Goal: Information Seeking & Learning: Find specific page/section

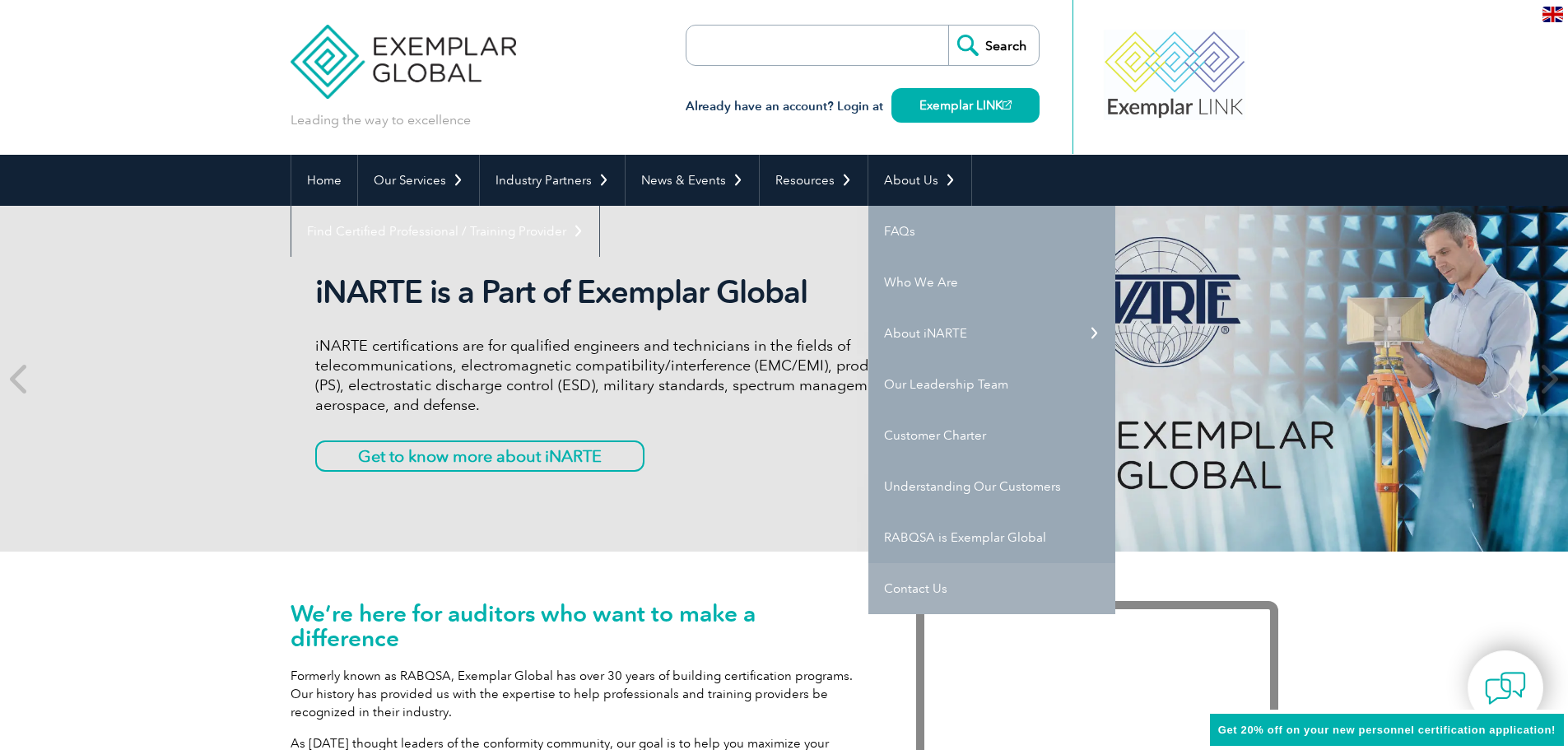
click at [957, 585] on link "Contact Us" at bounding box center [992, 589] width 247 height 51
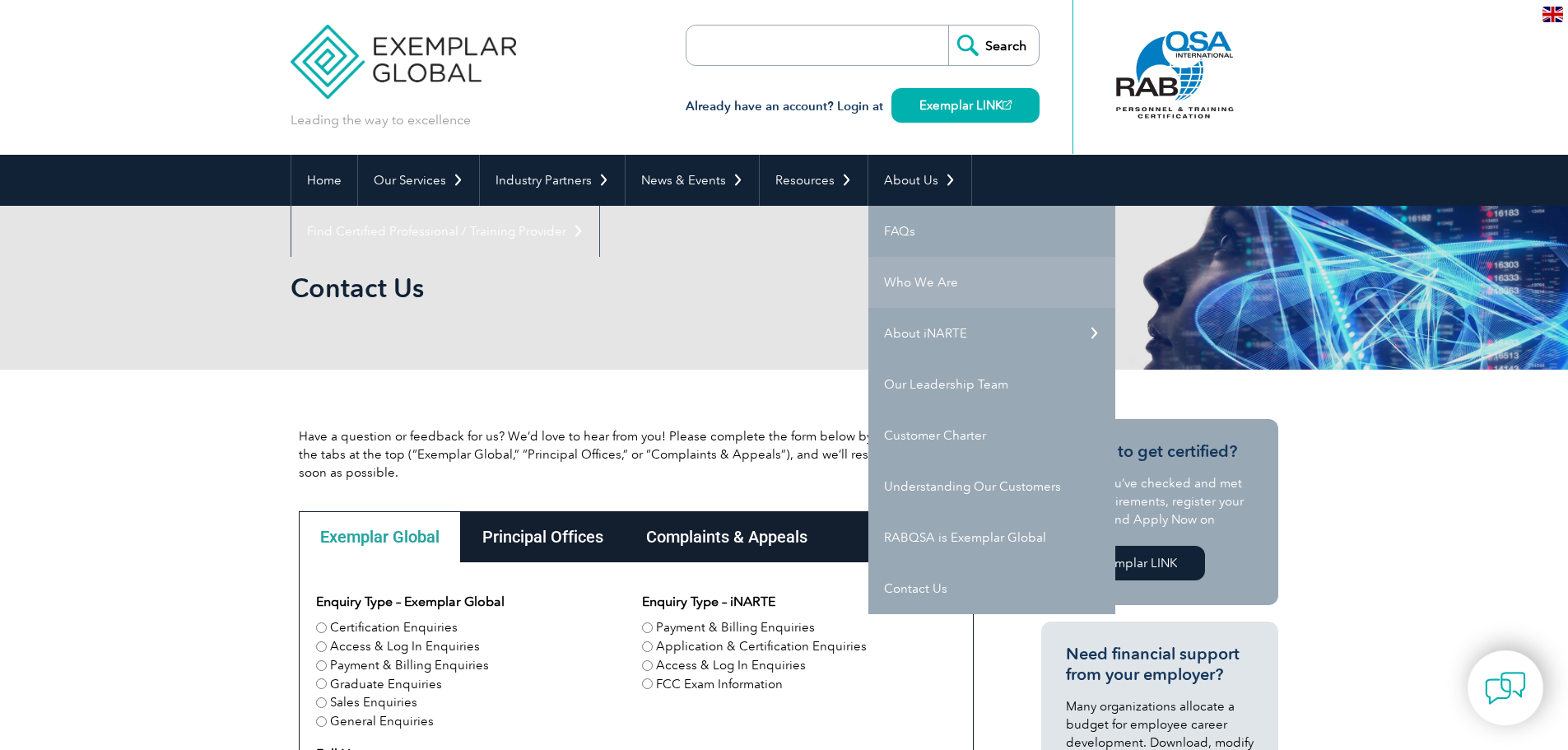
click at [987, 277] on link "Who We Are" at bounding box center [992, 282] width 247 height 51
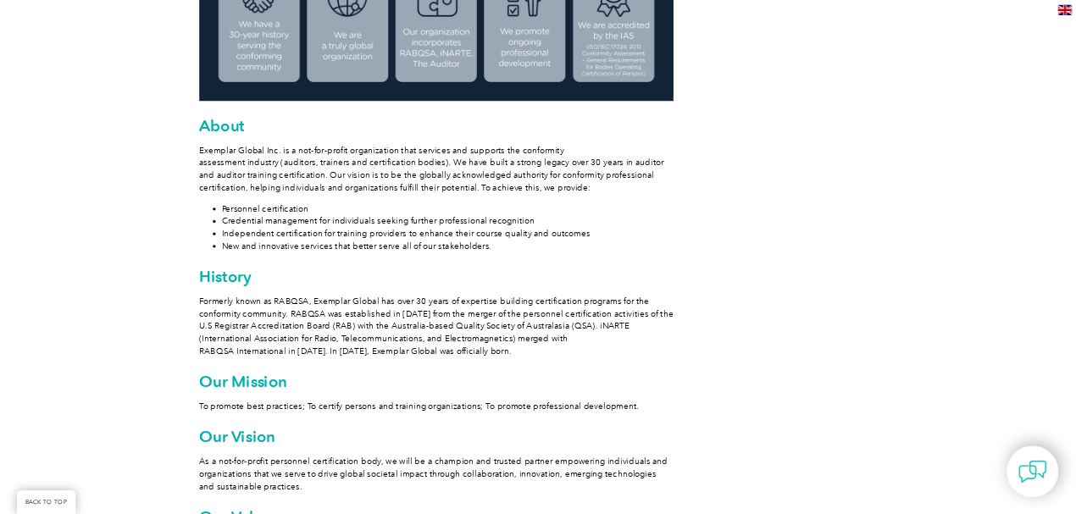
scroll to position [847, 0]
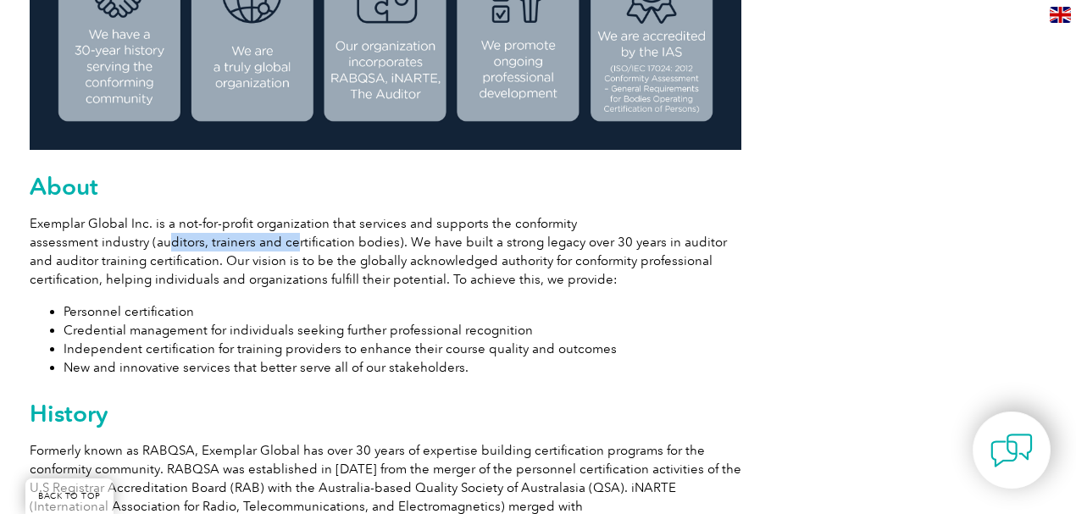
drag, startPoint x: 166, startPoint y: 248, endPoint x: 319, endPoint y: 249, distance: 152.5
click at [295, 249] on p "Exemplar Global Inc. is a not-for-profit organization that services and support…" at bounding box center [386, 251] width 712 height 75
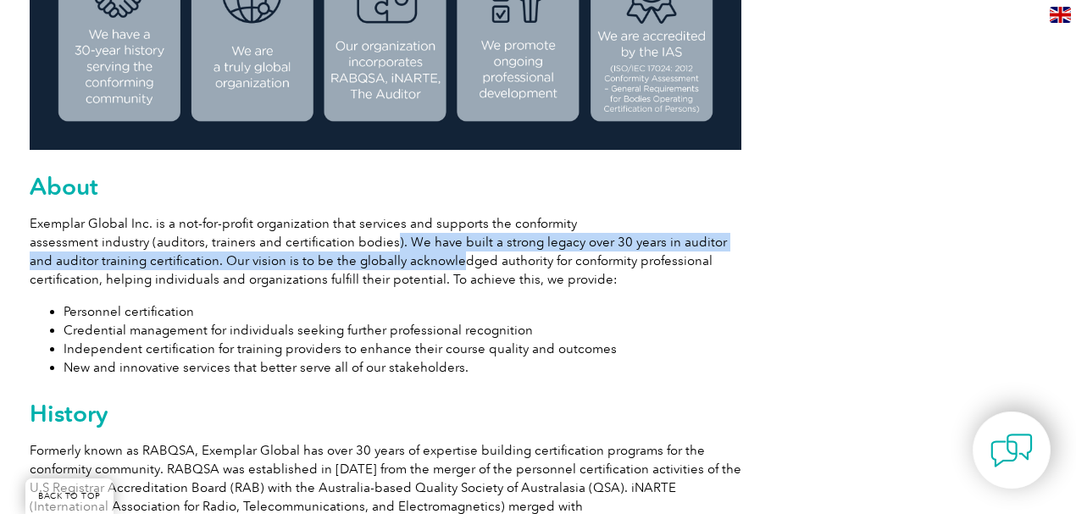
drag, startPoint x: 383, startPoint y: 241, endPoint x: 419, endPoint y: 264, distance: 43.0
click at [422, 264] on p "Exemplar Global Inc. is a not-for-profit organization that services and support…" at bounding box center [386, 251] width 712 height 75
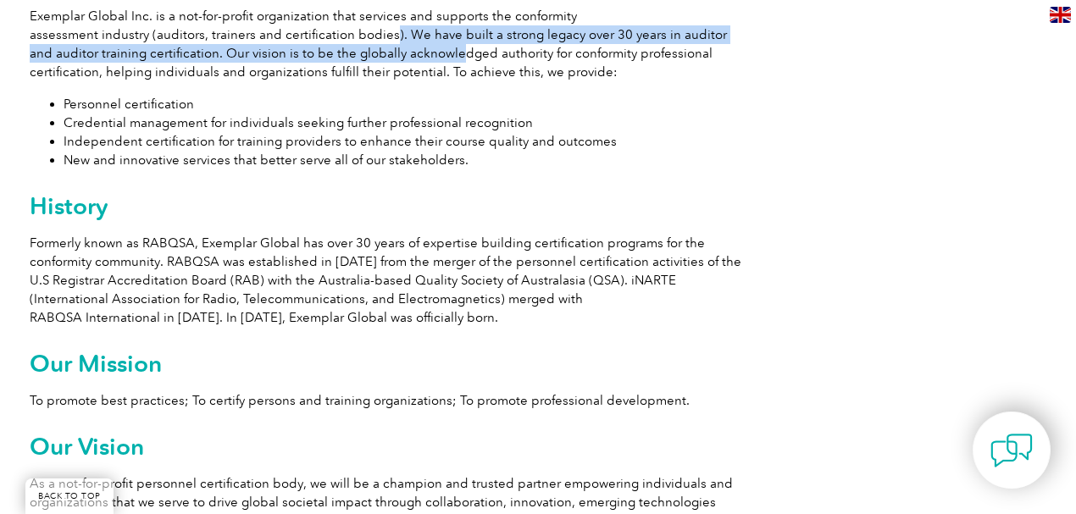
scroll to position [1073, 0]
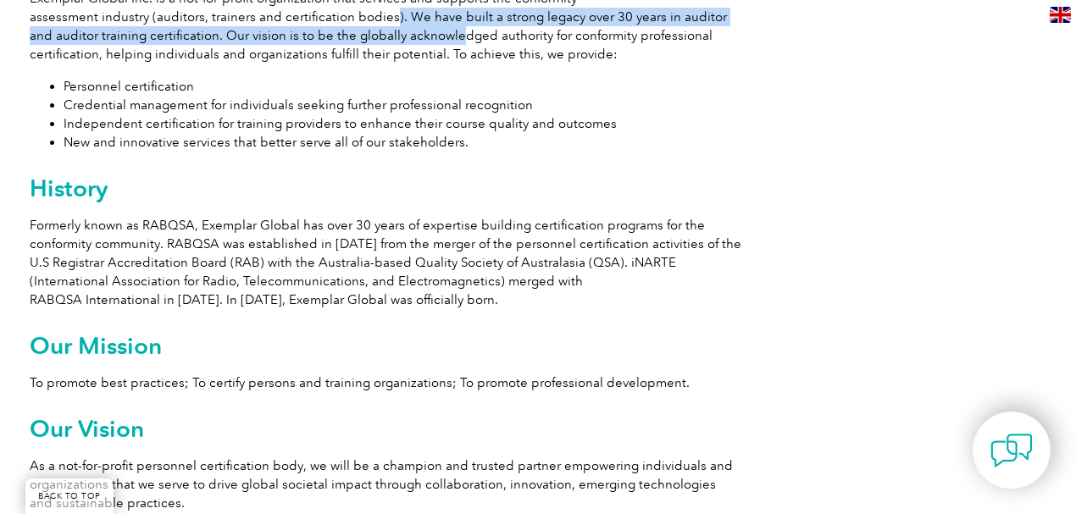
drag, startPoint x: 32, startPoint y: 229, endPoint x: 500, endPoint y: 297, distance: 472.7
click at [500, 297] on p "Formerly known as RABQSA, Exemplar Global has over 30 years of expertise buildi…" at bounding box center [386, 262] width 712 height 93
click at [472, 272] on p "Formerly known as RABQSA, Exemplar Global has over 30 years of expertise buildi…" at bounding box center [386, 262] width 712 height 93
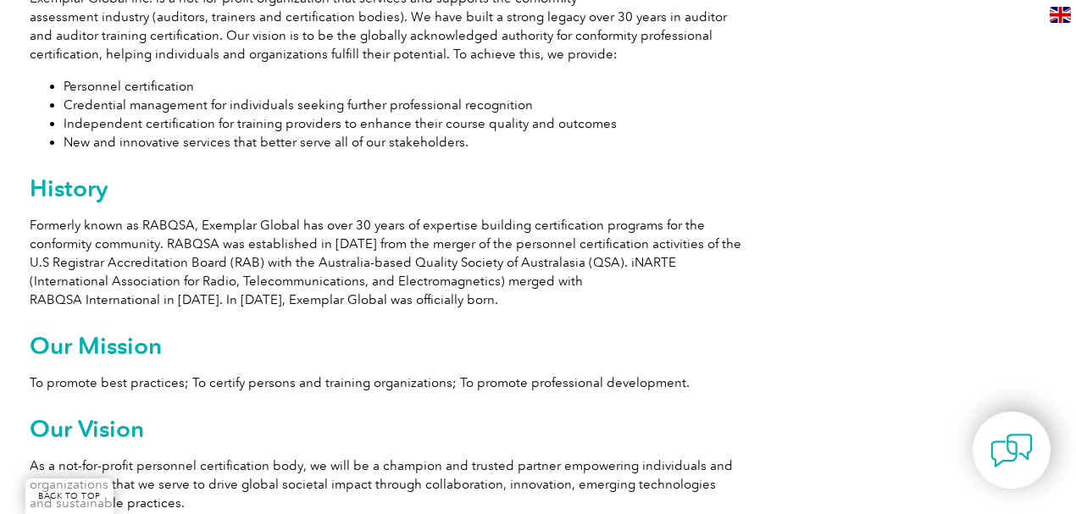
drag, startPoint x: 29, startPoint y: 223, endPoint x: 507, endPoint y: 296, distance: 483.4
click at [507, 296] on p "Formerly known as RABQSA, Exemplar Global has over 30 years of expertise buildi…" at bounding box center [386, 262] width 712 height 93
copy p "Formerly known as RABQSA, Exemplar Global has over 30 years of expertise buildi…"
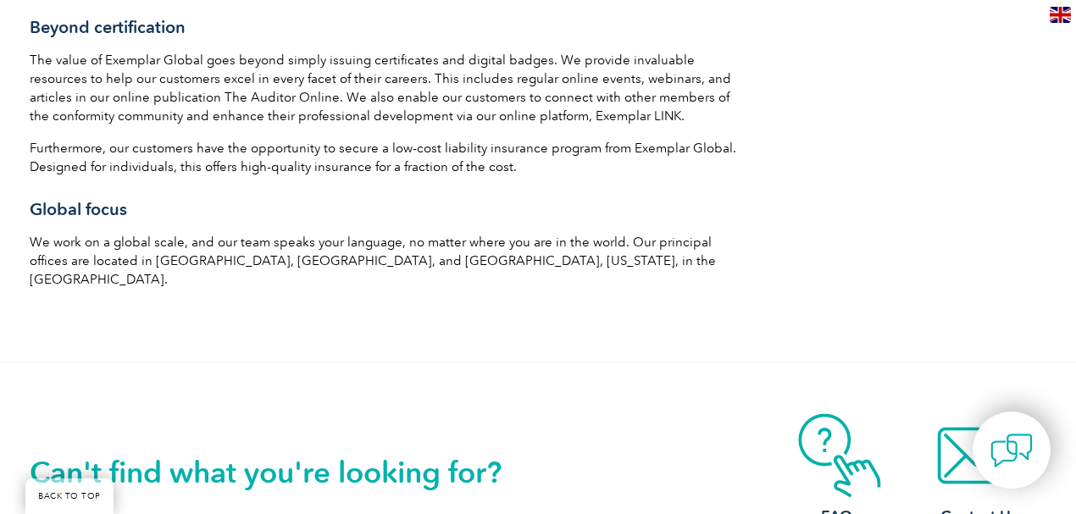
scroll to position [2767, 0]
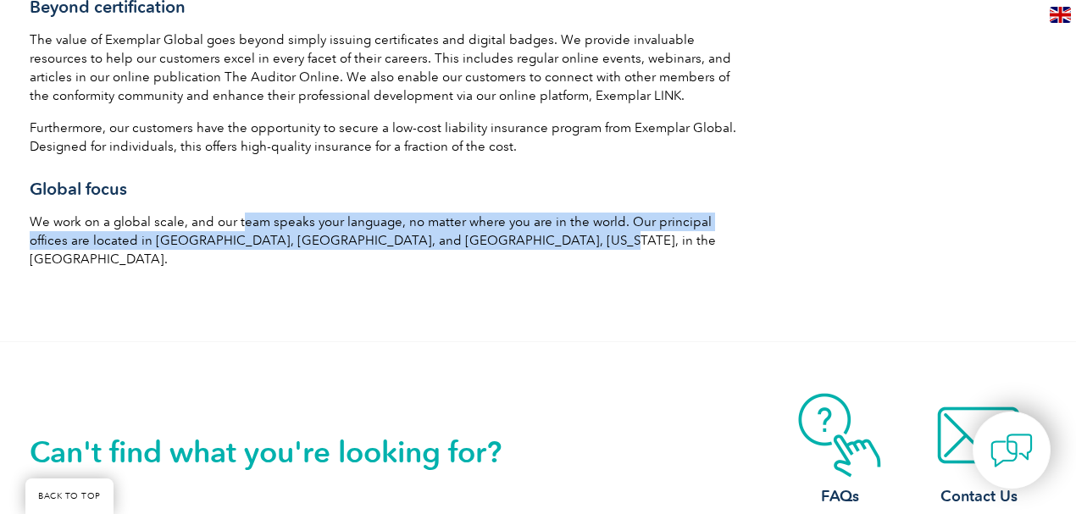
drag, startPoint x: 237, startPoint y: 203, endPoint x: 496, endPoint y: 213, distance: 258.6
click at [496, 213] on p "We work on a global scale, and our team speaks your language, no matter where y…" at bounding box center [386, 241] width 712 height 56
click at [498, 223] on p "We work on a global scale, and our team speaks your language, no matter where y…" at bounding box center [386, 241] width 712 height 56
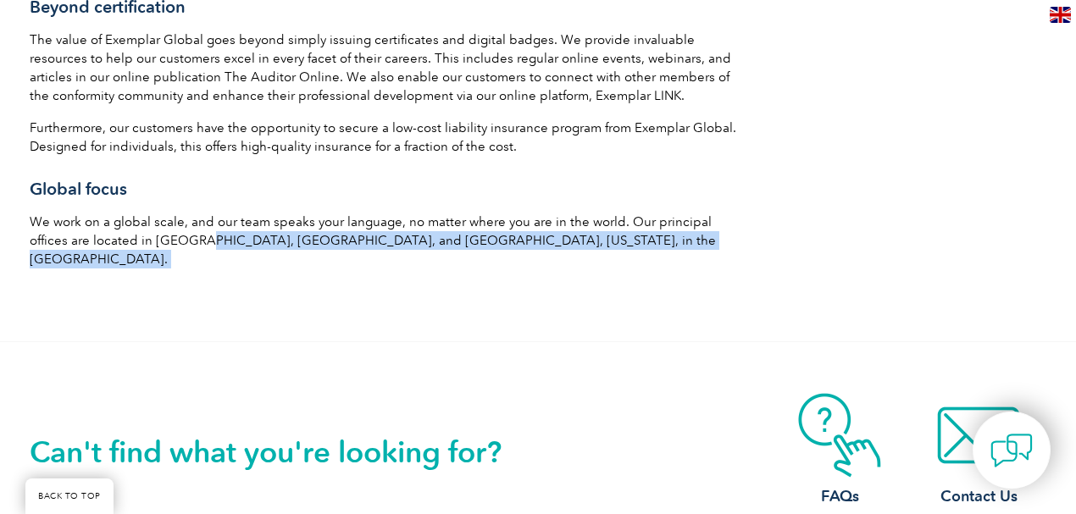
drag, startPoint x: 498, startPoint y: 224, endPoint x: 158, endPoint y: 229, distance: 340.6
click at [158, 229] on p "We work on a global scale, and our team speaks your language, no matter where y…" at bounding box center [386, 241] width 712 height 56
drag, startPoint x: 159, startPoint y: 224, endPoint x: 491, endPoint y: 218, distance: 332.2
click at [491, 218] on p "We work on a global scale, and our team speaks your language, no matter where y…" at bounding box center [386, 241] width 712 height 56
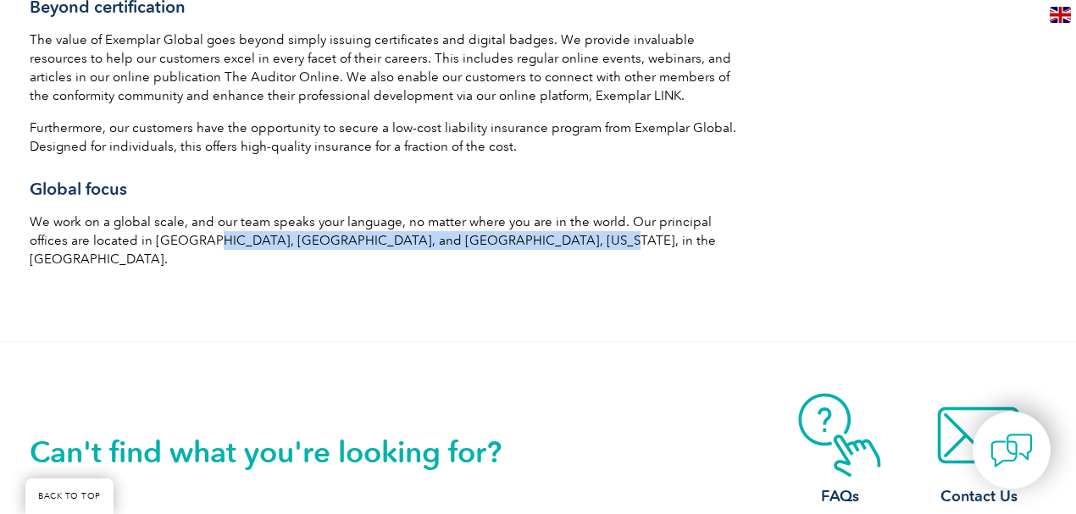
click at [491, 218] on p "We work on a global scale, and our team speaks your language, no matter where y…" at bounding box center [386, 241] width 712 height 56
drag, startPoint x: 496, startPoint y: 221, endPoint x: 158, endPoint y: 224, distance: 338.1
click at [158, 224] on p "We work on a global scale, and our team speaks your language, no matter where y…" at bounding box center [386, 241] width 712 height 56
click at [166, 223] on p "We work on a global scale, and our team speaks your language, no matter where y…" at bounding box center [386, 241] width 712 height 56
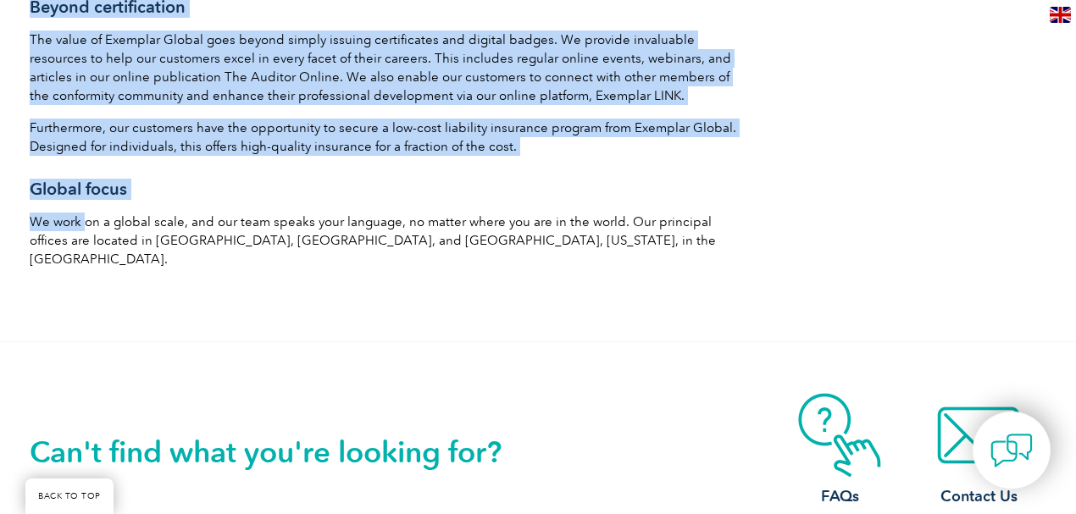
drag, startPoint x: 26, startPoint y: 202, endPoint x: 90, endPoint y: 202, distance: 63.5
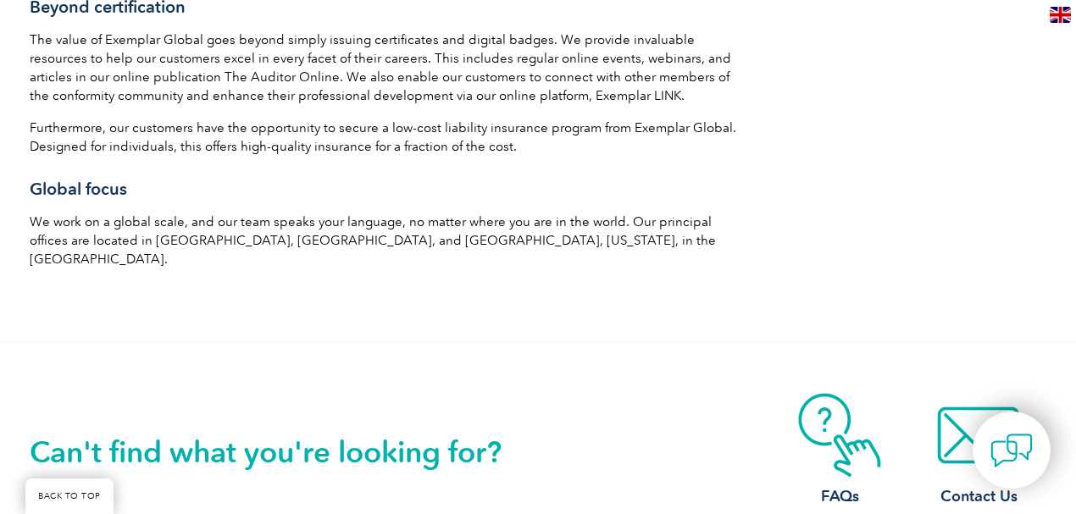
click at [93, 213] on p "We work on a global scale, and our team speaks your language, no matter where y…" at bounding box center [386, 241] width 712 height 56
drag, startPoint x: 195, startPoint y: 202, endPoint x: 344, endPoint y: 197, distance: 149.2
click at [343, 213] on p "We work on a global scale, and our team speaks your language, no matter where y…" at bounding box center [386, 241] width 712 height 56
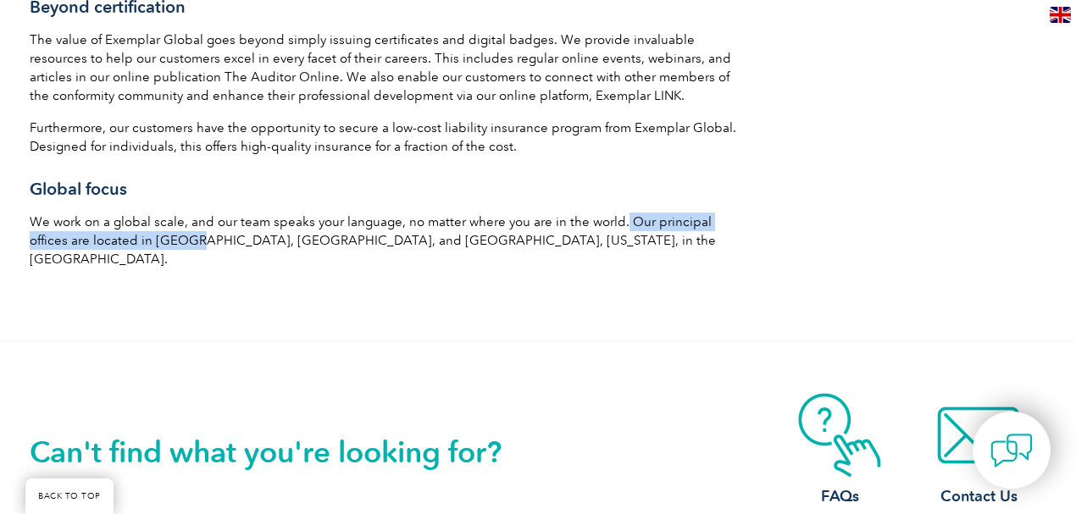
drag, startPoint x: 618, startPoint y: 199, endPoint x: 152, endPoint y: 227, distance: 467.7
click at [152, 227] on p "We work on a global scale, and our team speaks your language, no matter where y…" at bounding box center [386, 241] width 712 height 56
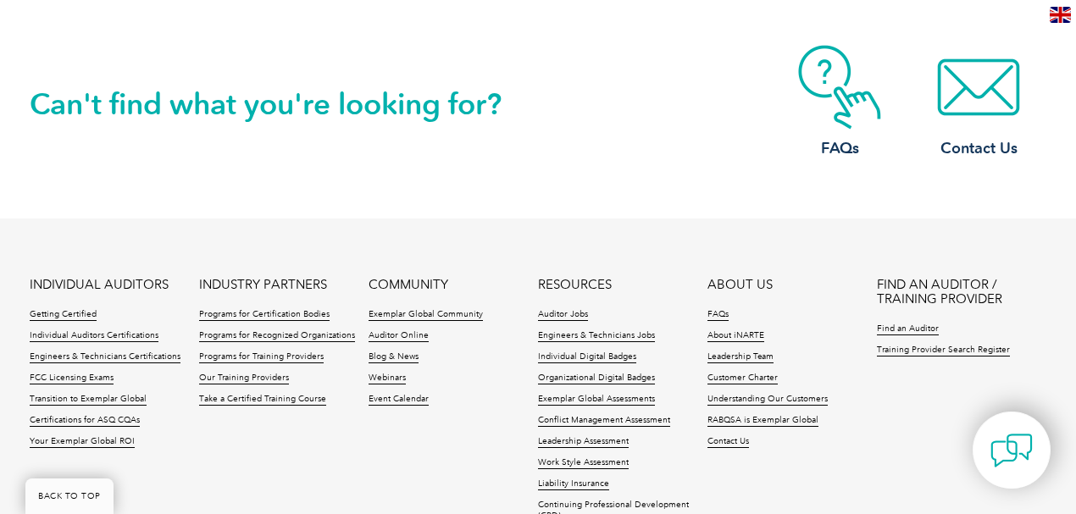
scroll to position [3132, 0]
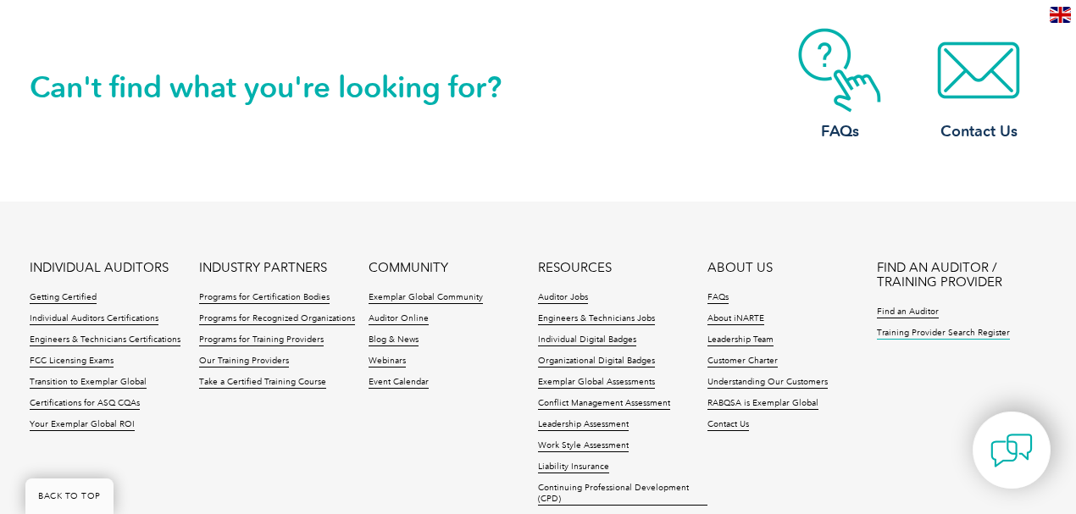
click at [956, 328] on link "Training Provider Search Register" at bounding box center [943, 334] width 133 height 12
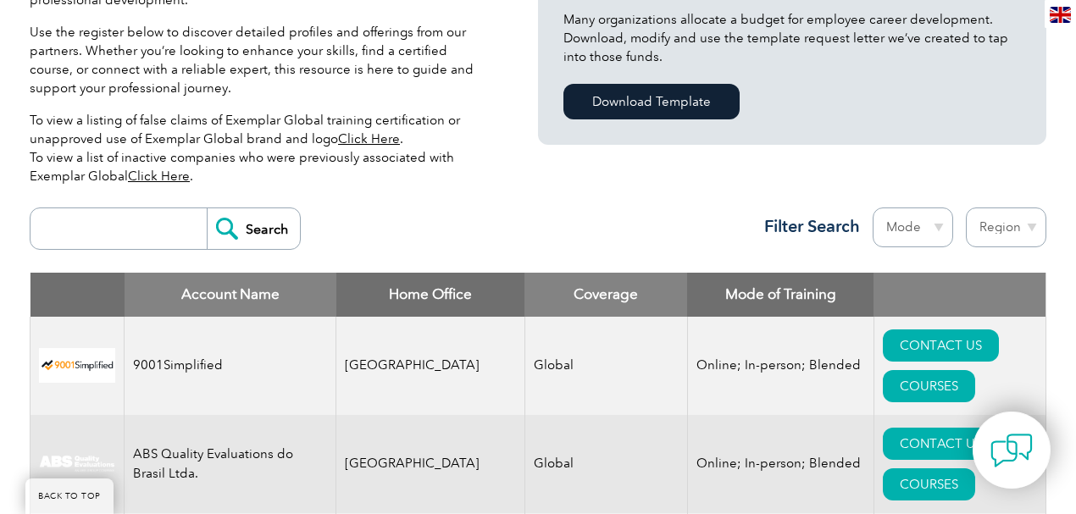
scroll to position [508, 0]
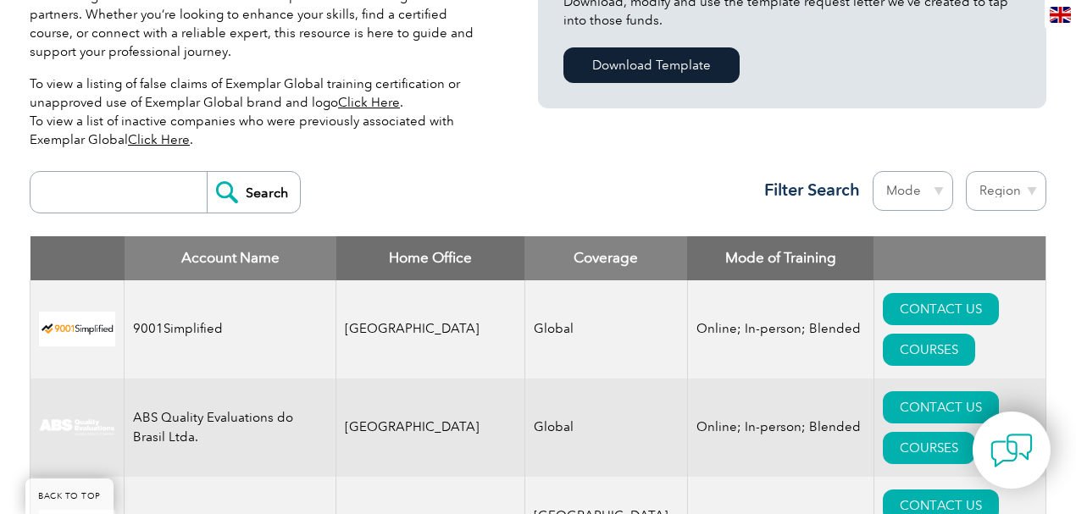
click at [158, 198] on input "search" at bounding box center [123, 192] width 168 height 41
type input "industrial"
click at [259, 191] on input "Search" at bounding box center [253, 192] width 93 height 41
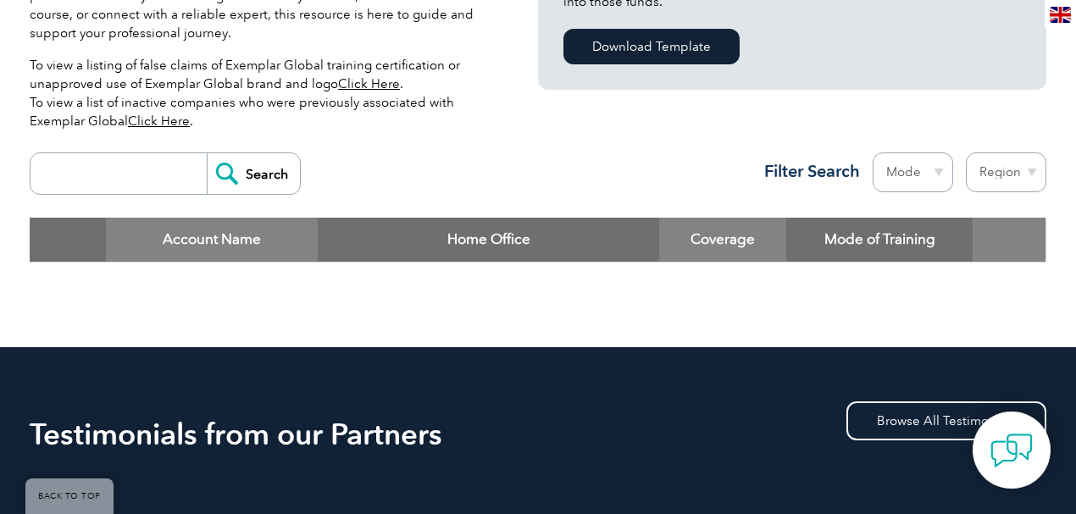
scroll to position [564, 0]
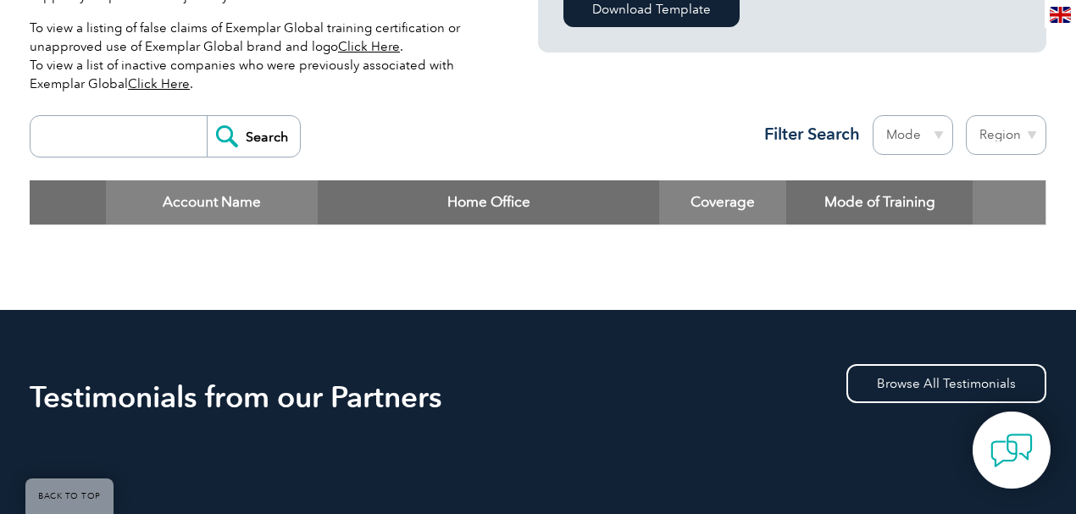
drag, startPoint x: 80, startPoint y: 146, endPoint x: 99, endPoint y: 145, distance: 18.7
click at [80, 146] on input "search" at bounding box center [123, 136] width 168 height 41
type input "ITTI"
click at [259, 136] on input "Search" at bounding box center [253, 136] width 93 height 41
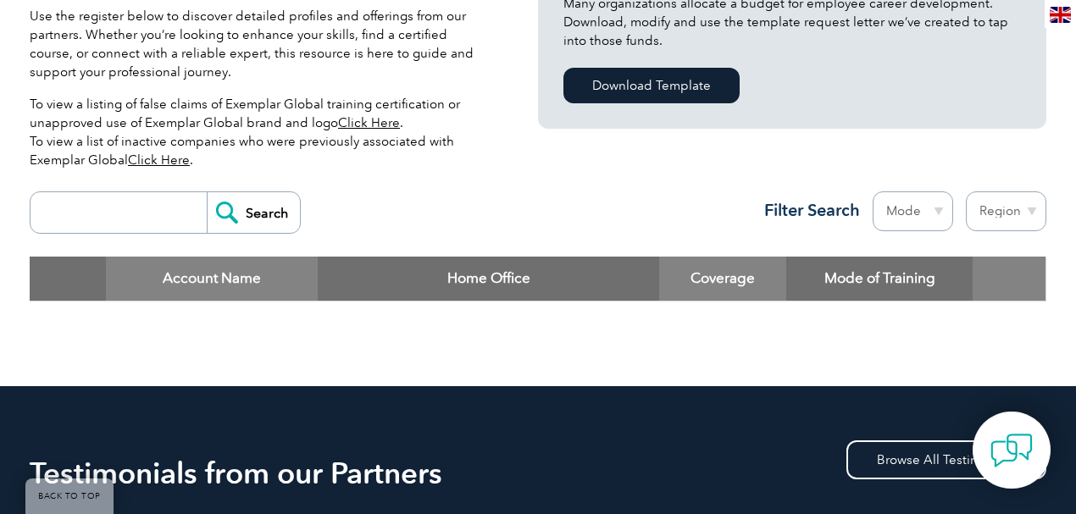
scroll to position [452, 0]
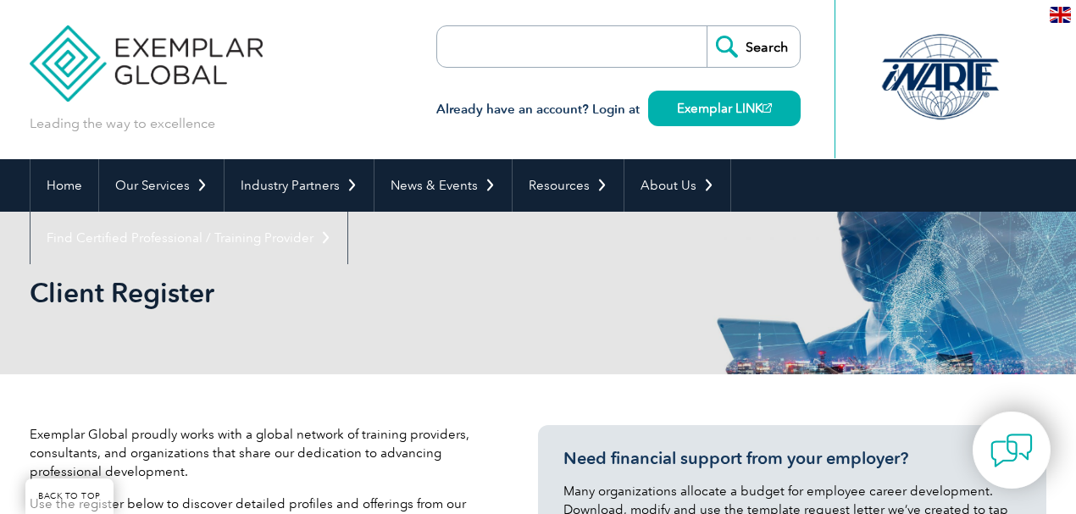
scroll to position [563, 0]
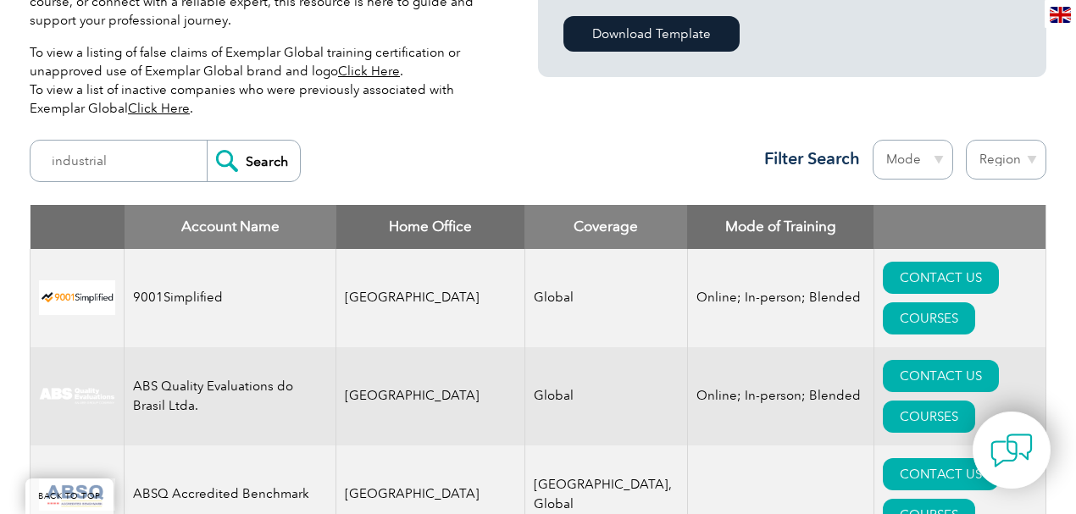
scroll to position [539, 0]
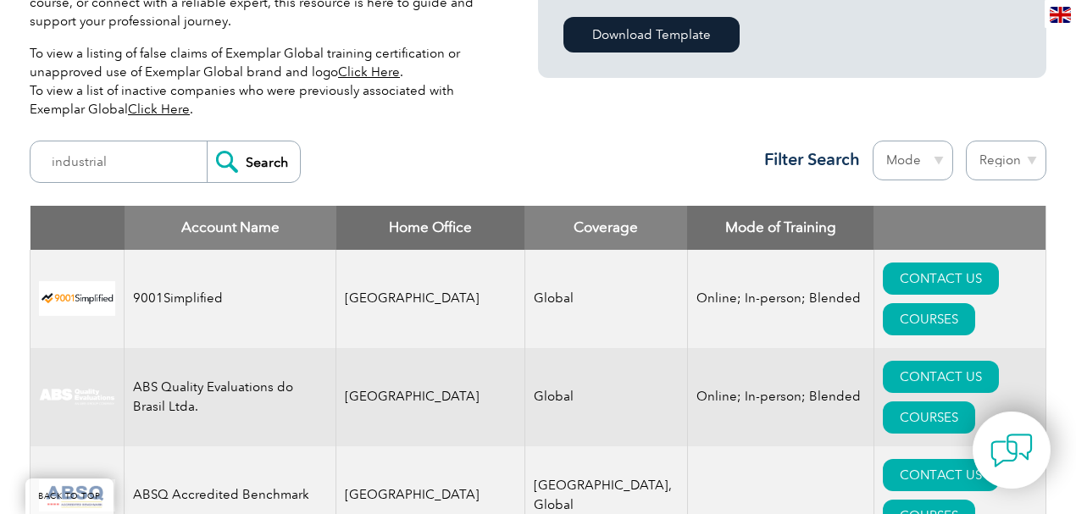
click at [923, 156] on select "Mode Online In-person Blended" at bounding box center [913, 161] width 80 height 40
drag, startPoint x: 923, startPoint y: 156, endPoint x: 968, endPoint y: 165, distance: 46.7
click at [923, 156] on select "Mode Online In-person Blended" at bounding box center [913, 161] width 80 height 40
click at [1018, 168] on select "Region Australia Bahrain Bangladesh Brazil Canada Colombia Dominican Republic E…" at bounding box center [1006, 161] width 80 height 40
select select "[GEOGRAPHIC_DATA]"
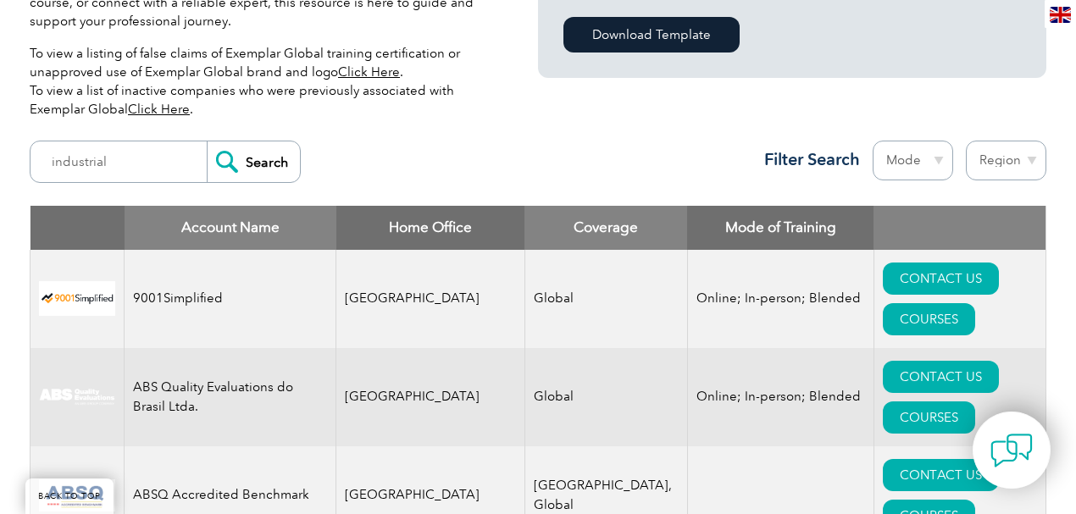
click at [966, 141] on select "Region Australia Bahrain Bangladesh Brazil Canada Colombia Dominican Republic E…" at bounding box center [1006, 161] width 80 height 40
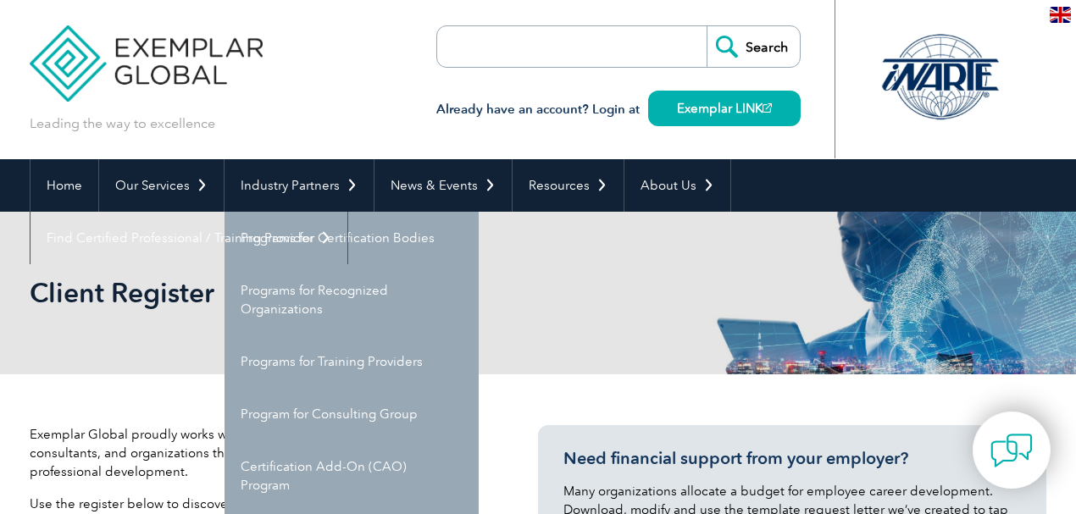
select select "[GEOGRAPHIC_DATA]"
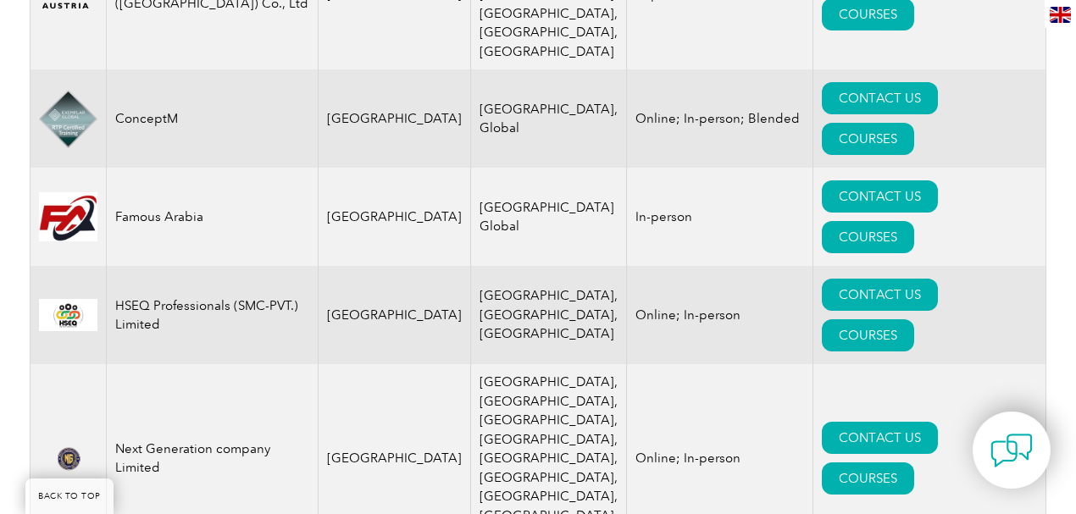
scroll to position [903, 0]
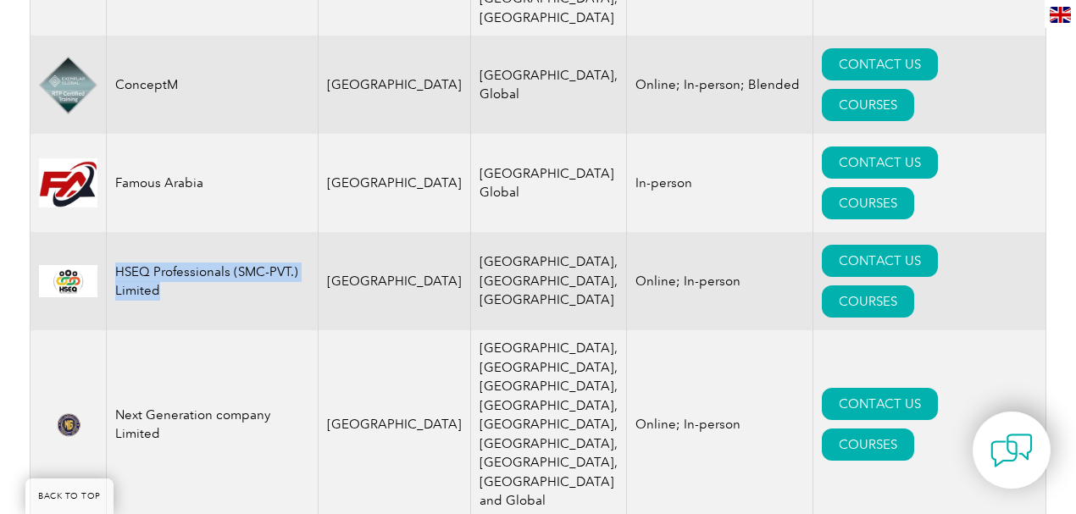
drag, startPoint x: 120, startPoint y: 160, endPoint x: 197, endPoint y: 178, distance: 78.3
click at [197, 232] on td "HSEQ Professionals (SMC-PVT.) Limited" at bounding box center [213, 281] width 212 height 98
click at [196, 232] on td "HSEQ Professionals (SMC-PVT.) Limited" at bounding box center [213, 281] width 212 height 98
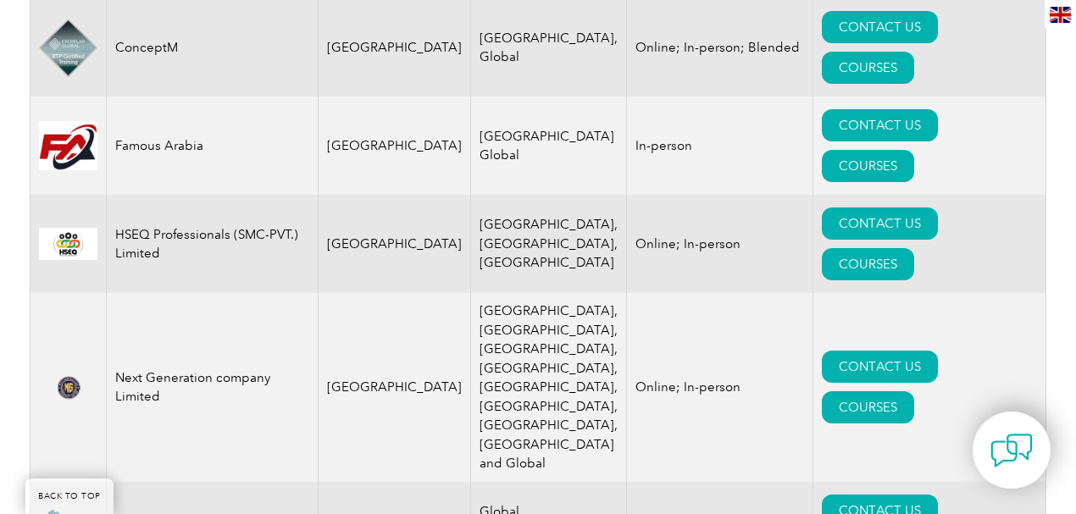
scroll to position [960, 0]
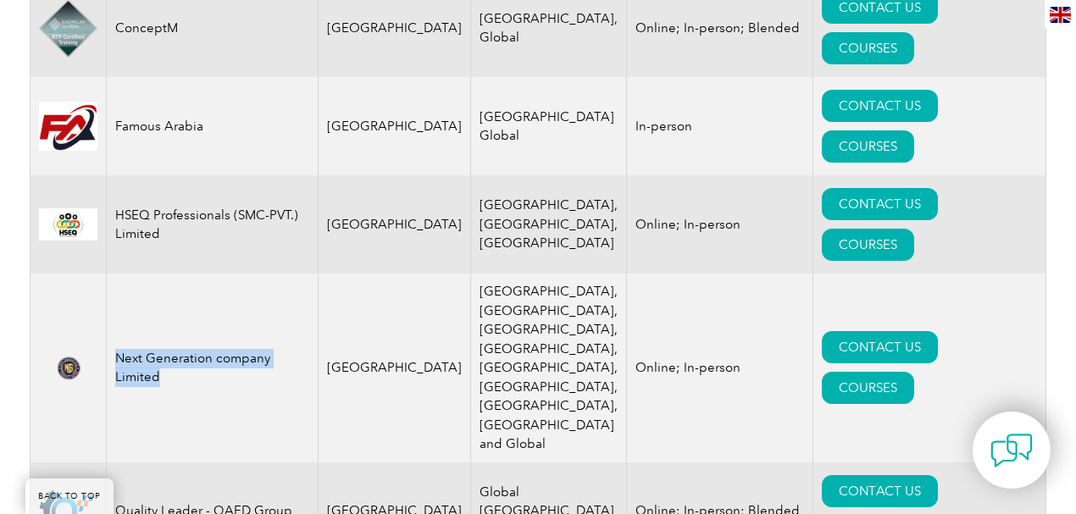
drag, startPoint x: 122, startPoint y: 200, endPoint x: 186, endPoint y: 219, distance: 67.3
click at [186, 274] on td "Next Generation company Limited" at bounding box center [213, 368] width 212 height 189
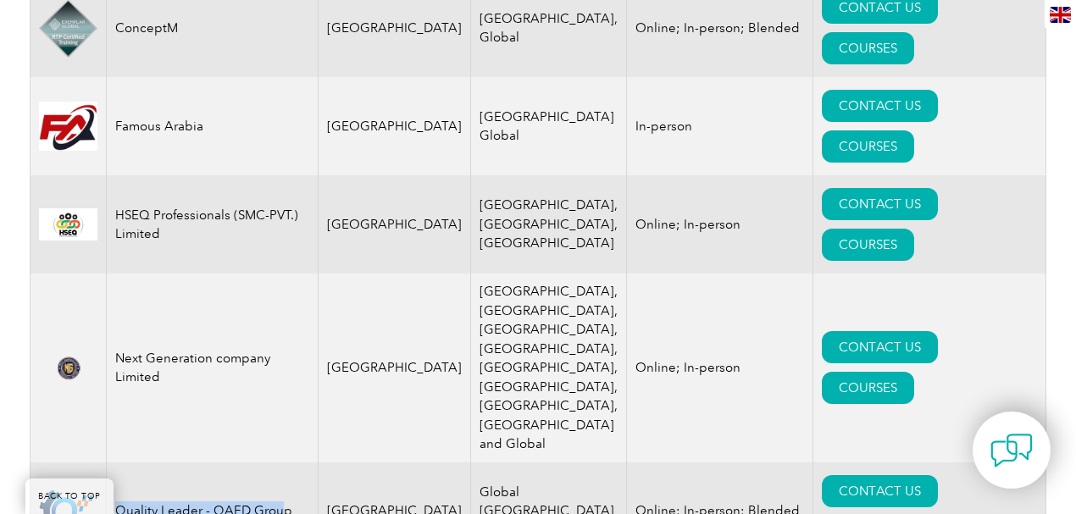
drag, startPoint x: 119, startPoint y: 303, endPoint x: 283, endPoint y: 301, distance: 164.4
click at [283, 463] on td "Quality Leader - QAED Group" at bounding box center [213, 512] width 212 height 98
click at [286, 463] on td "Quality Leader - QAED Group" at bounding box center [213, 512] width 212 height 98
drag, startPoint x: 205, startPoint y: 395, endPoint x: 112, endPoint y: 358, distance: 100.4
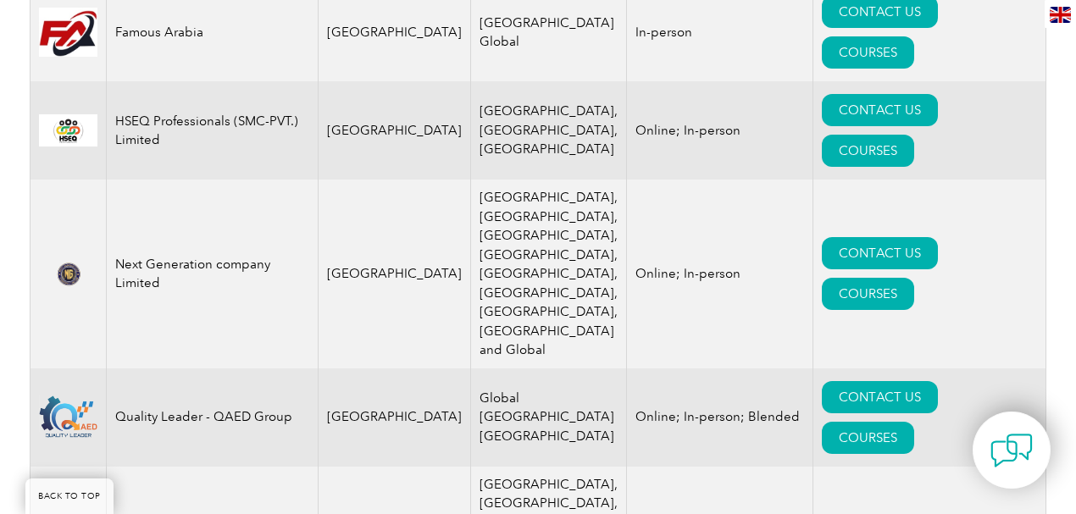
scroll to position [1073, 0]
